Goal: Information Seeking & Learning: Learn about a topic

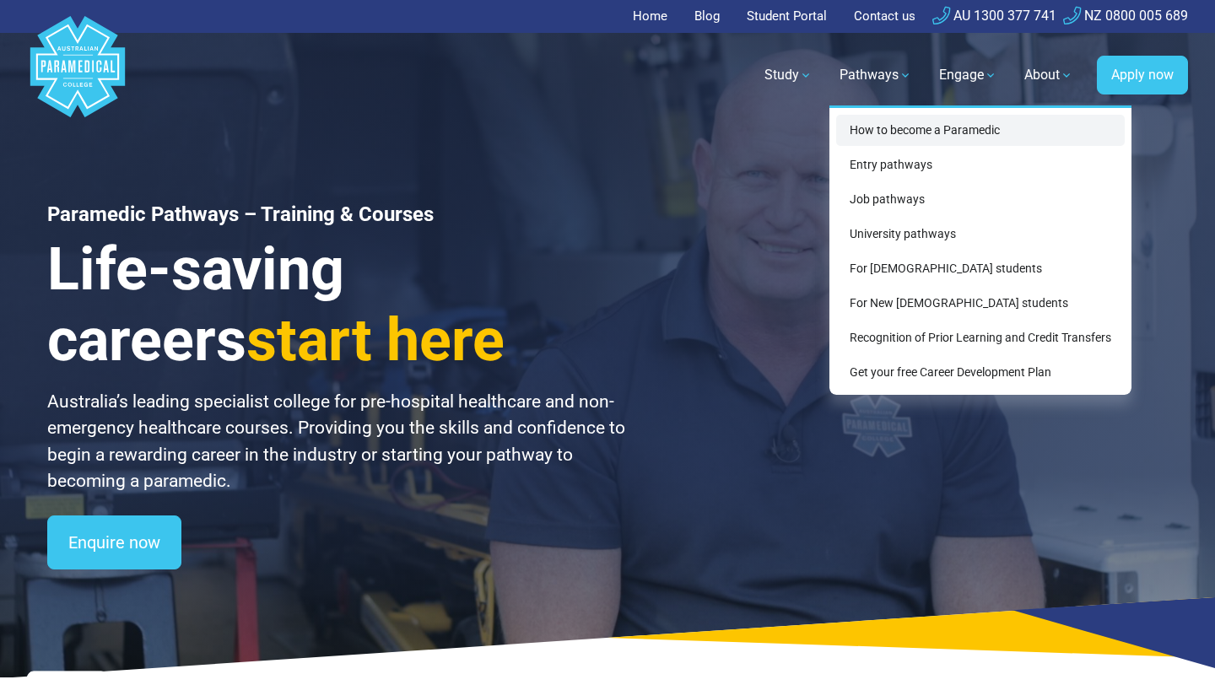
click at [894, 129] on link "How to become a Paramedic" at bounding box center [980, 130] width 289 height 31
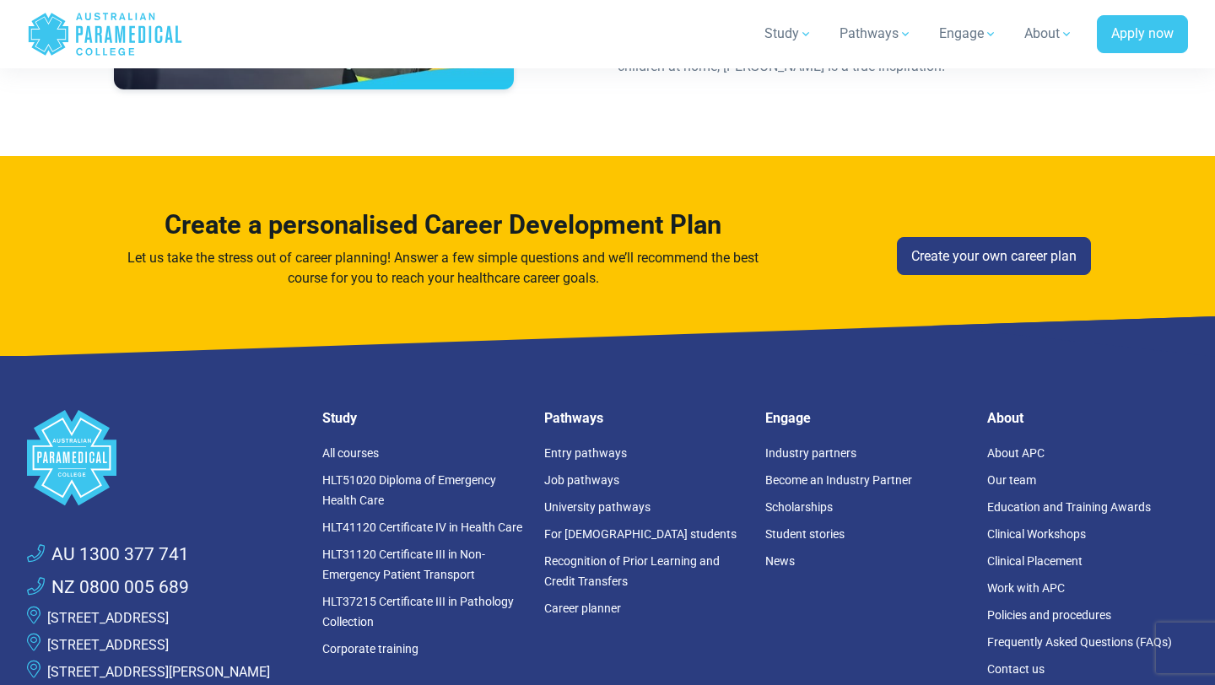
scroll to position [5422, 0]
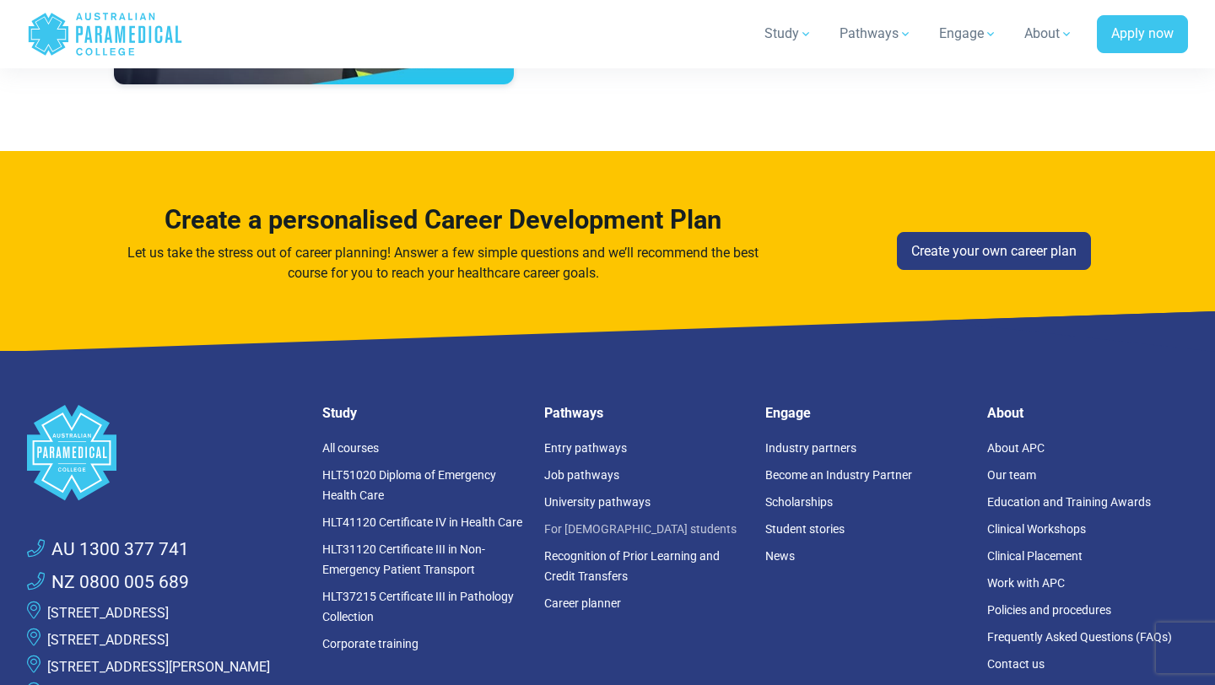
click at [569, 522] on link "For [DEMOGRAPHIC_DATA] students" at bounding box center [640, 529] width 192 height 14
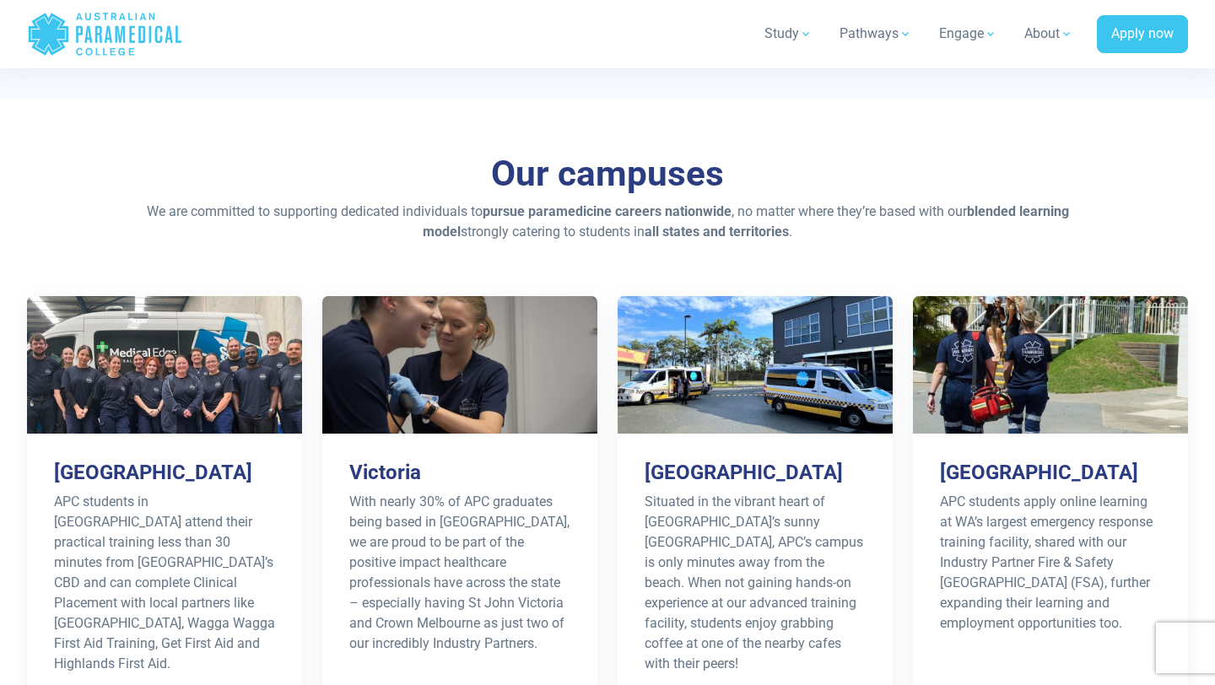
scroll to position [2219, 0]
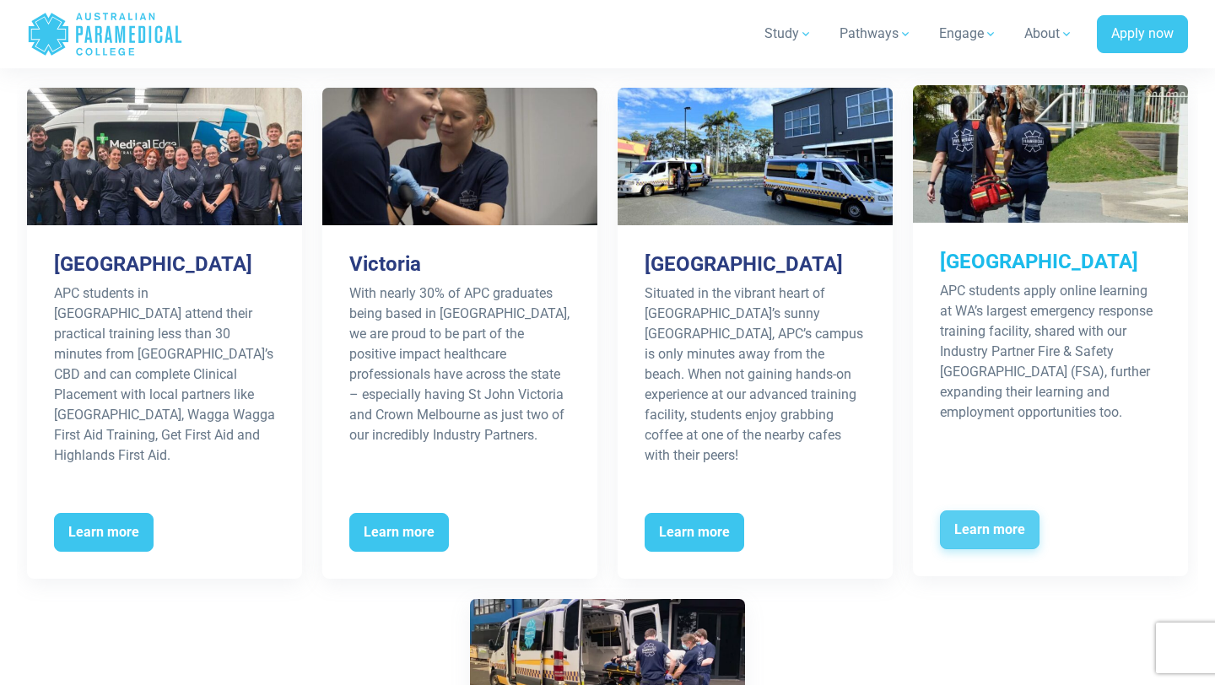
click at [984, 511] on span "Learn more" at bounding box center [990, 530] width 100 height 39
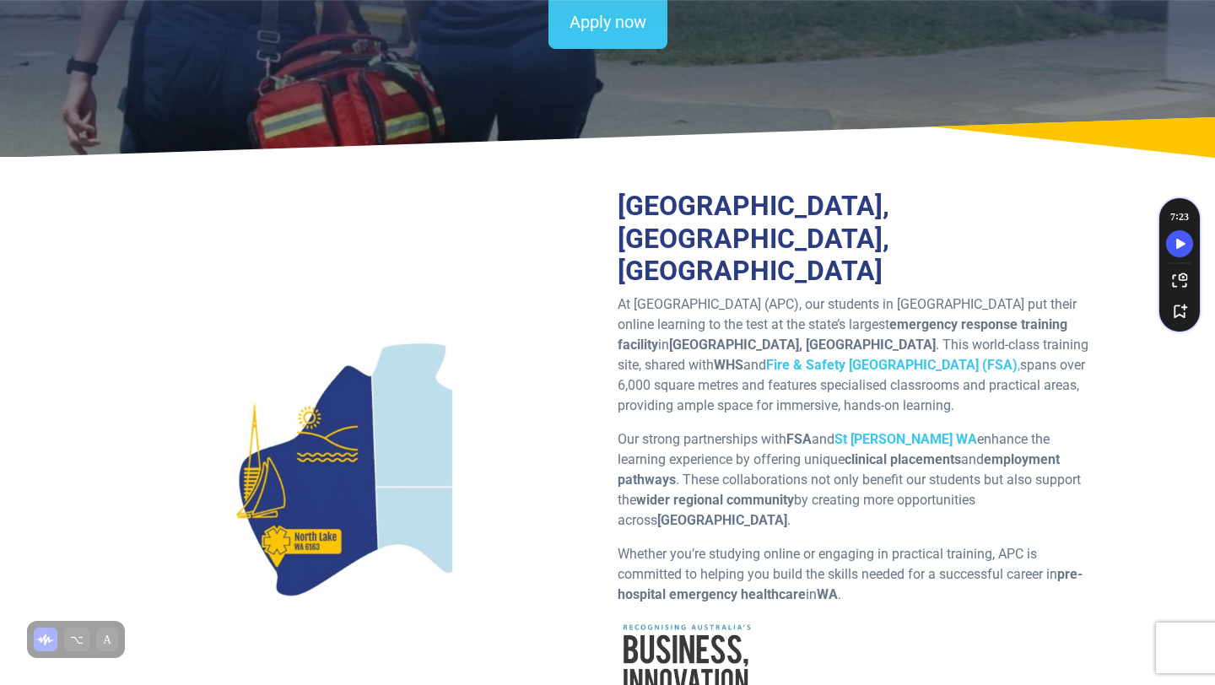
scroll to position [328, 0]
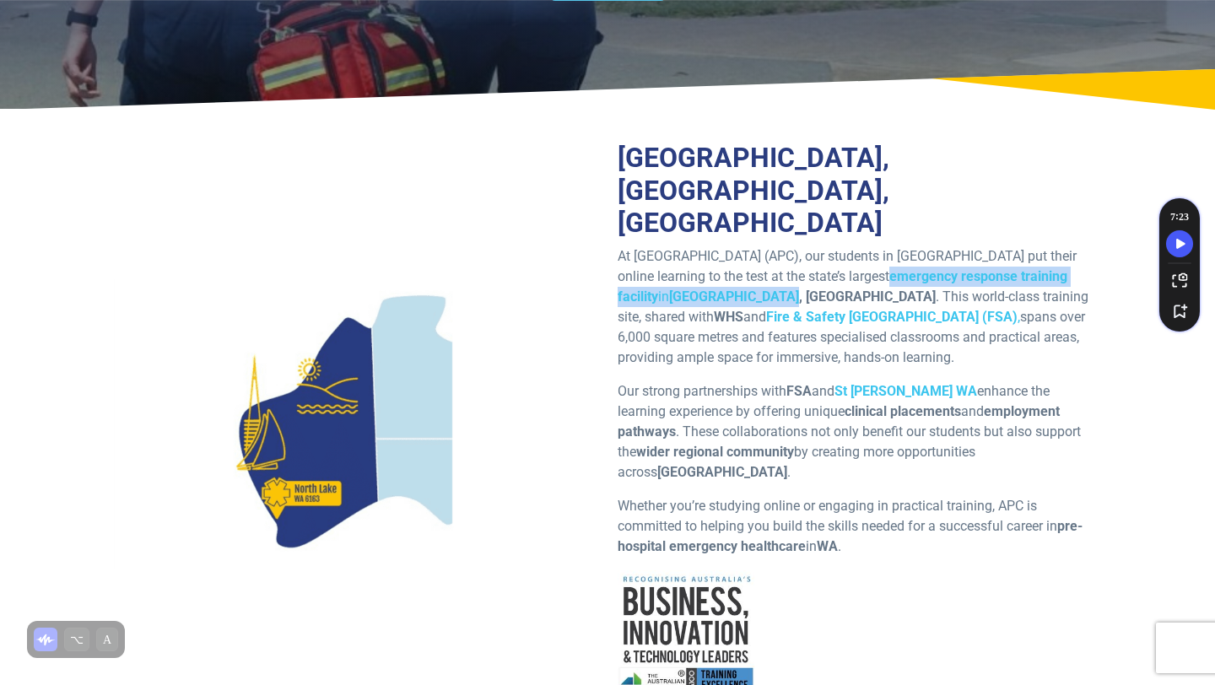
drag, startPoint x: 930, startPoint y: 245, endPoint x: 833, endPoint y: 265, distance: 99.1
click at [833, 265] on p "At Australian Paramedical College (APC), our students in Western Australia put …" at bounding box center [860, 307] width 484 height 122
copy p "emergency response training facility in North Lake, Perth"
click at [996, 314] on p "At Australian Paramedical College (APC), our students in Western Australia put …" at bounding box center [860, 307] width 484 height 122
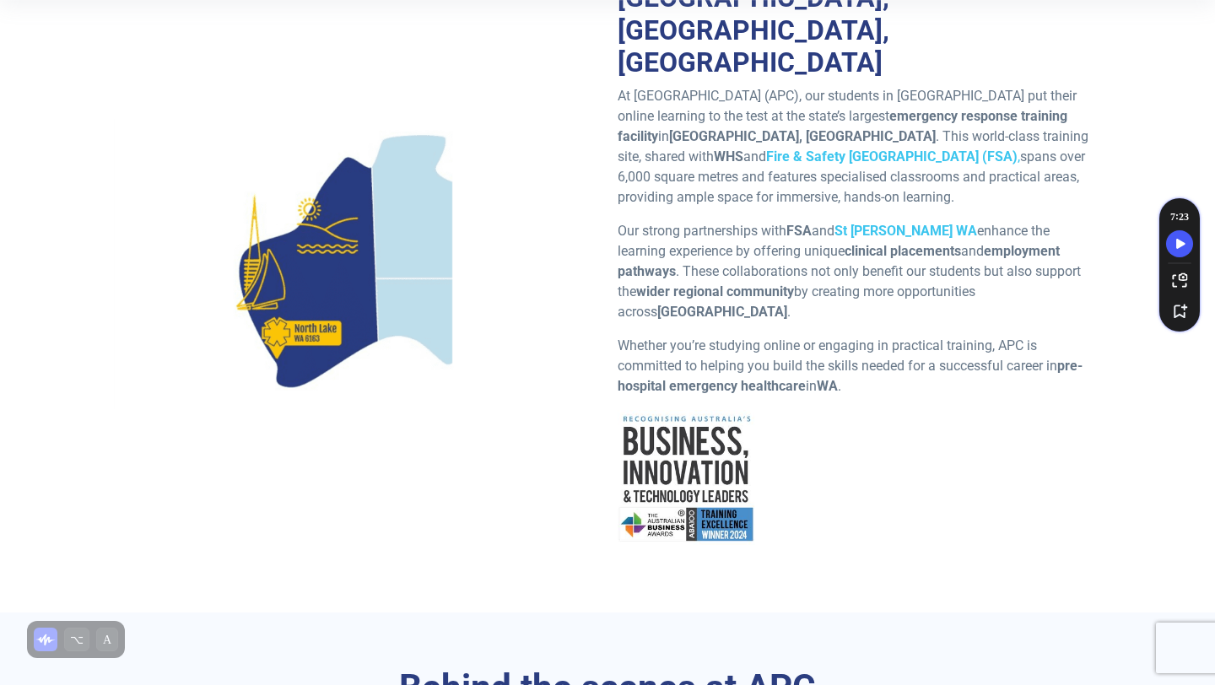
scroll to position [490, 0]
